Goal: Task Accomplishment & Management: Use online tool/utility

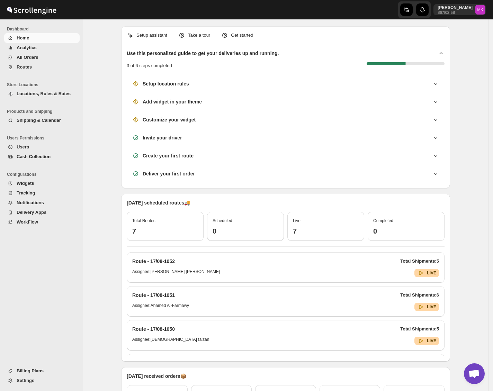
click at [19, 65] on span "Routes" at bounding box center [24, 66] width 15 height 5
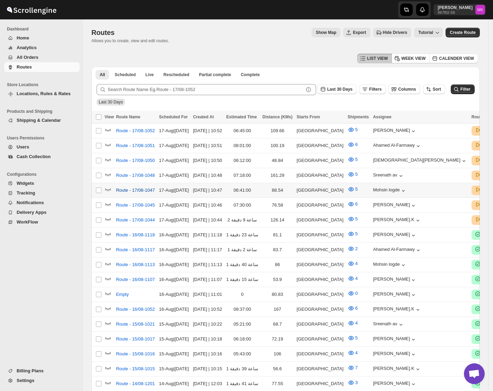
click at [134, 192] on button "Route - 17/08-1047" at bounding box center [135, 190] width 47 height 11
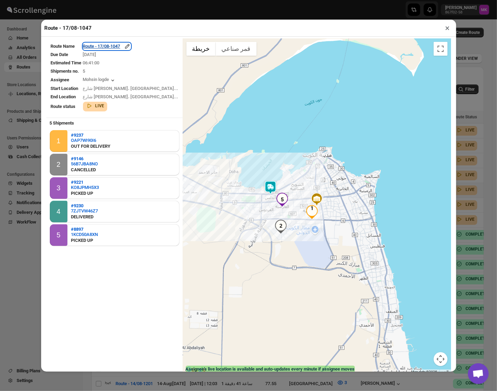
click at [108, 48] on div "Route - 17/08-1047" at bounding box center [107, 46] width 48 height 7
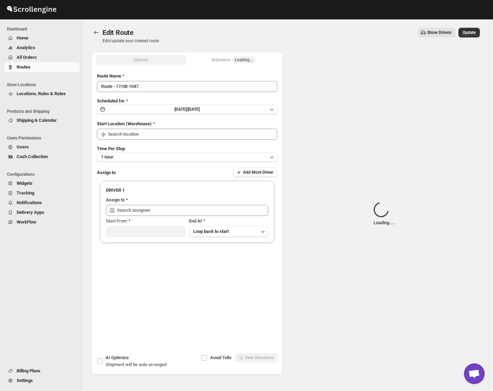
type input "Route - 17/08-1047"
type input "[GEOGRAPHIC_DATA]"
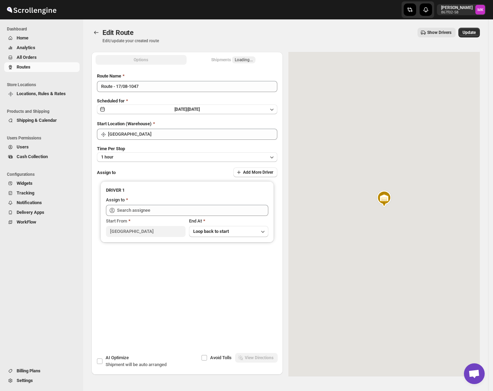
type input "Mohsin logde ([EMAIL_ADDRESS][DOMAIN_NAME])"
click at [143, 56] on button "Options" at bounding box center [140, 60] width 91 height 10
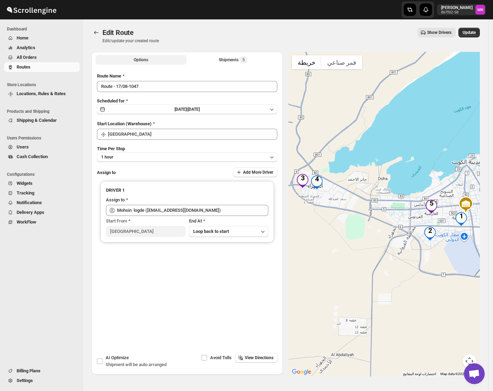
click at [143, 58] on span "Options" at bounding box center [141, 60] width 15 height 6
click at [143, 61] on span "Options" at bounding box center [141, 60] width 15 height 6
click at [218, 62] on button "Shipments 5" at bounding box center [233, 60] width 91 height 10
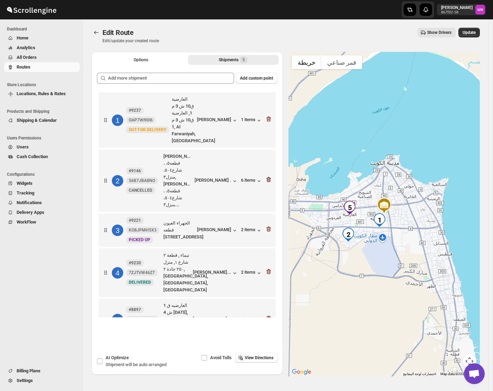
click at [271, 177] on icon "button" at bounding box center [268, 179] width 4 height 5
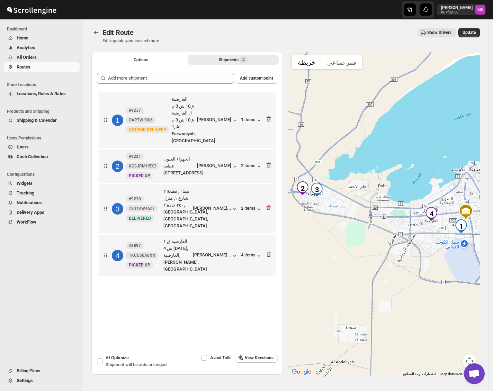
click at [271, 121] on icon "button" at bounding box center [268, 119] width 4 height 5
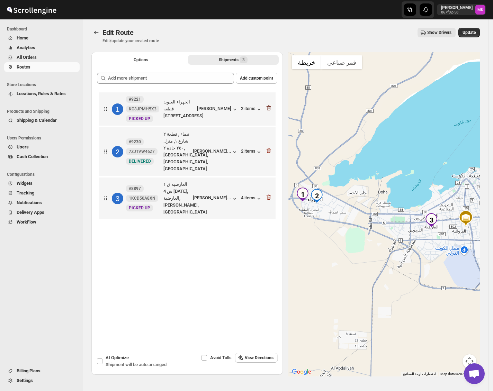
click at [272, 110] on icon "button" at bounding box center [268, 107] width 7 height 7
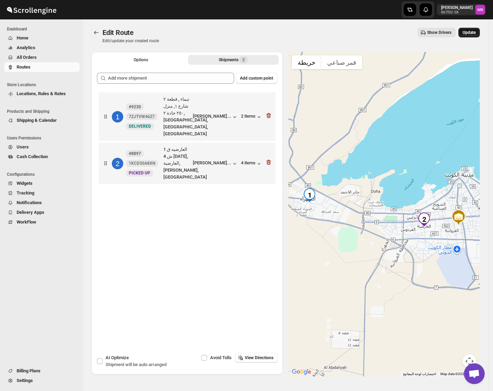
click at [469, 35] on button "Update" at bounding box center [468, 33] width 21 height 10
